Goal: Find specific page/section: Find specific page/section

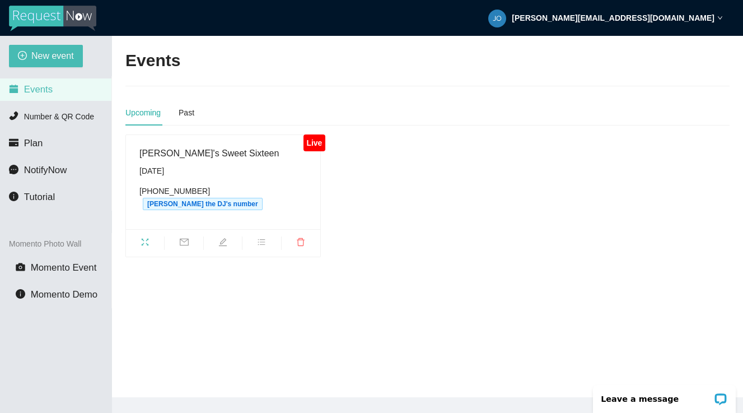
click at [316, 146] on div "Live" at bounding box center [314, 142] width 22 height 17
click at [152, 237] on span "fullscreen" at bounding box center [145, 243] width 38 height 12
